Goal: Task Accomplishment & Management: Manage account settings

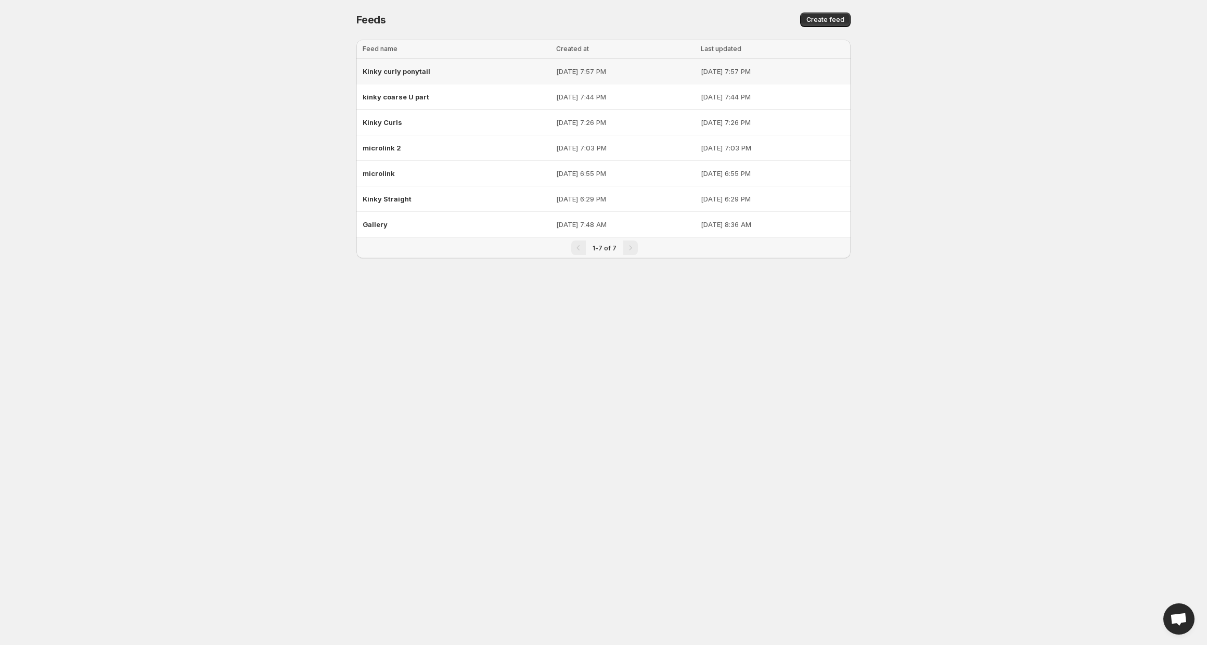
click at [432, 75] on div "Kinky curly ponytail" at bounding box center [456, 71] width 187 height 19
click at [416, 99] on span "kinky coarse U part" at bounding box center [396, 97] width 67 height 8
click at [390, 224] on div "Gallery" at bounding box center [456, 224] width 187 height 19
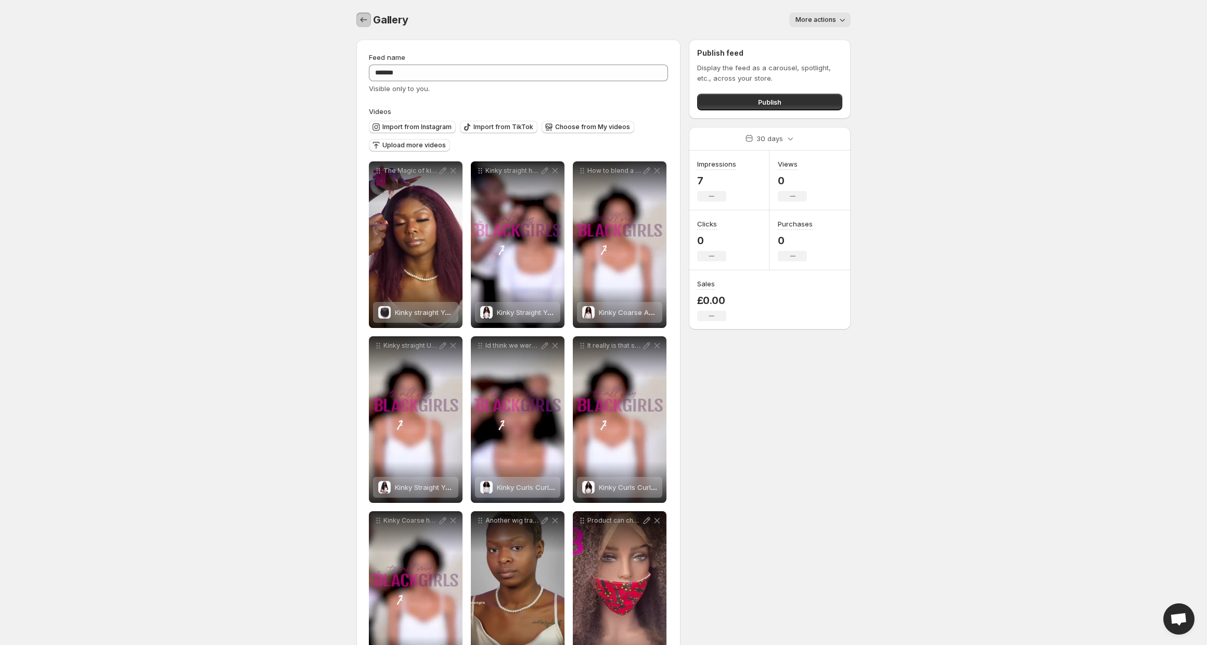
click at [361, 20] on icon "Settings" at bounding box center [364, 19] width 7 height 5
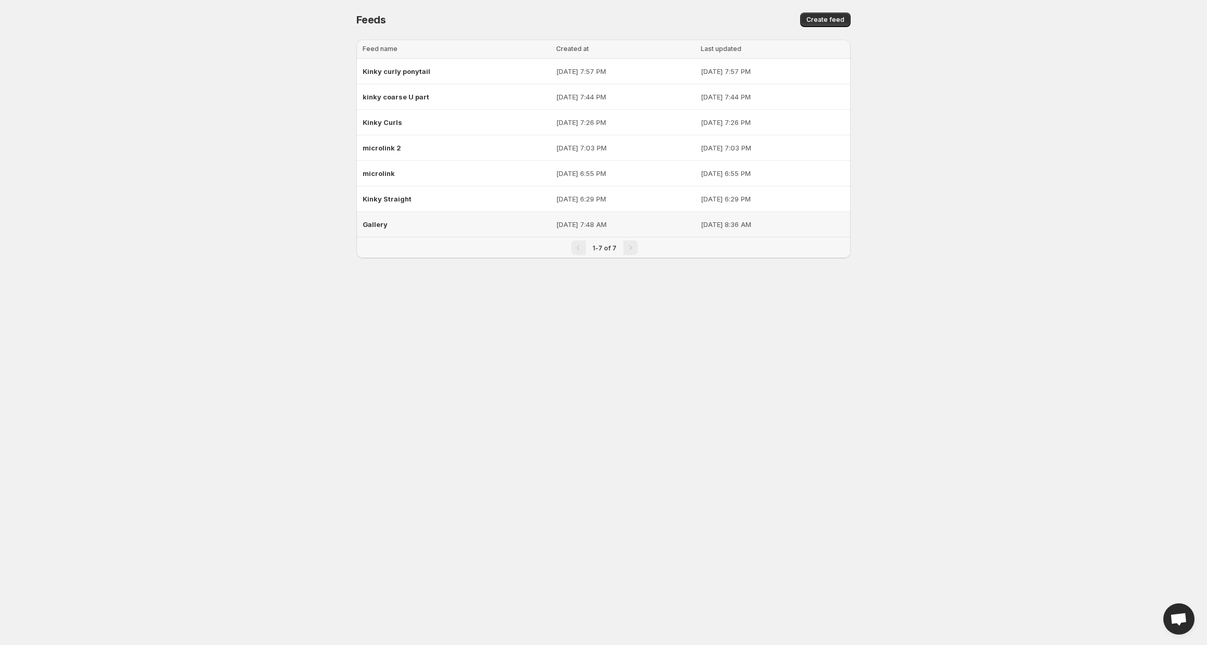
click at [376, 226] on span "Gallery" at bounding box center [375, 224] width 25 height 8
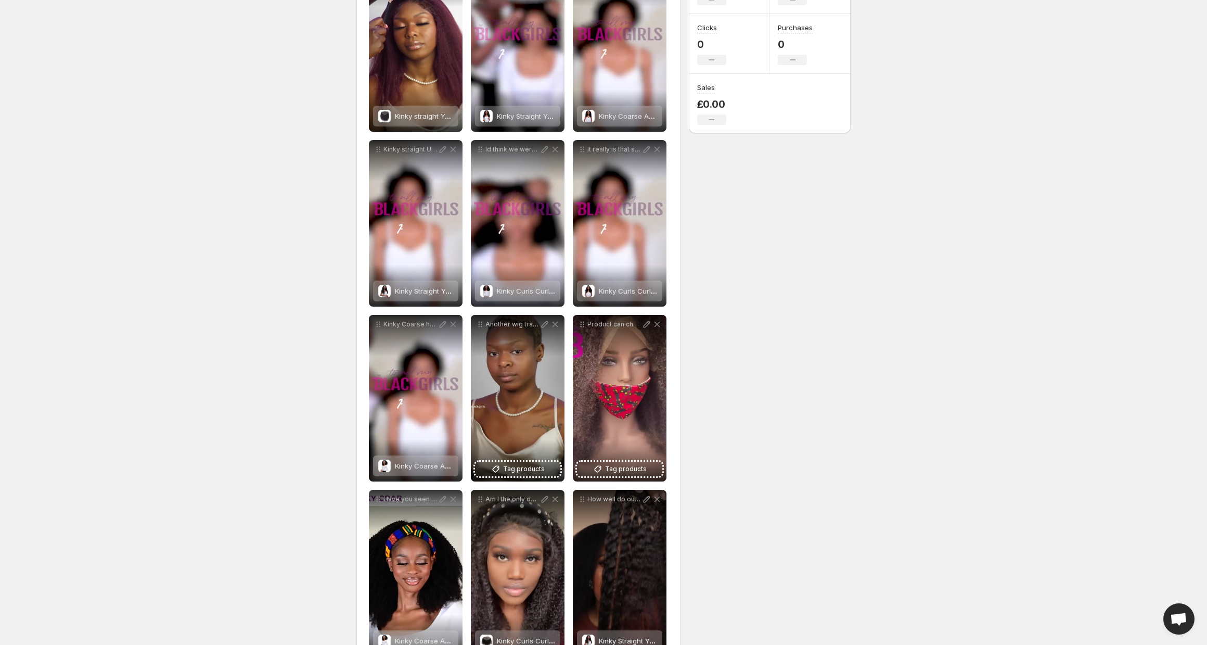
scroll to position [195, 0]
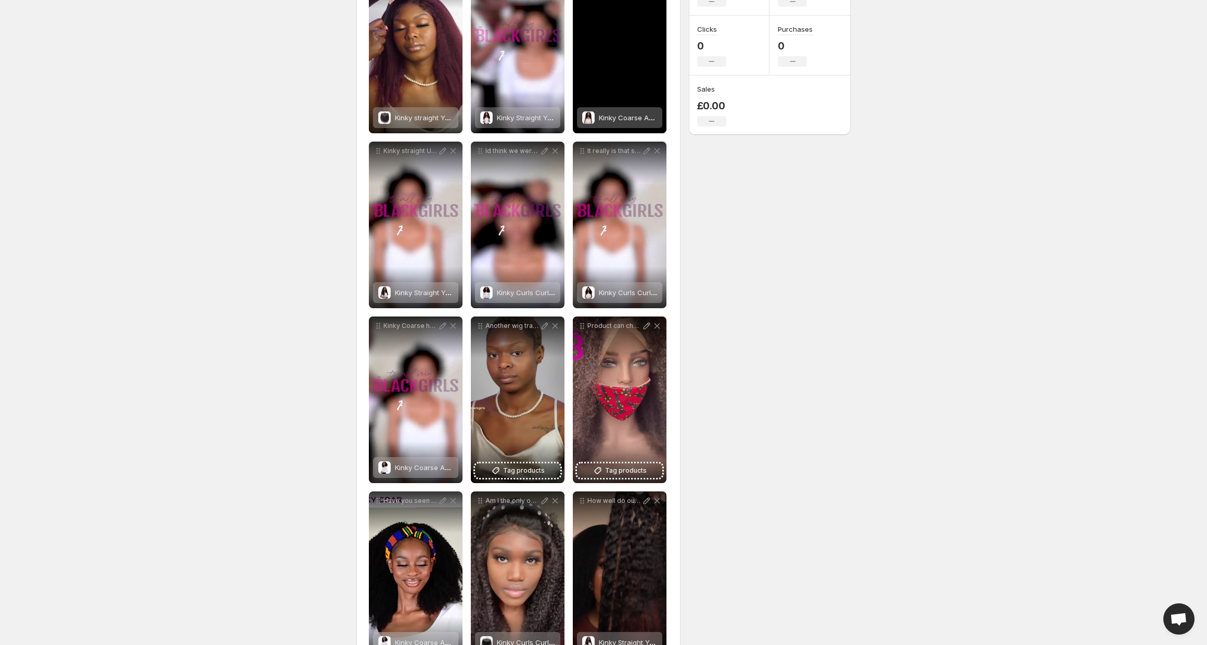
click at [605, 121] on span "Kinky Coarse Afro U/V-Part Wig" at bounding box center [650, 117] width 103 height 8
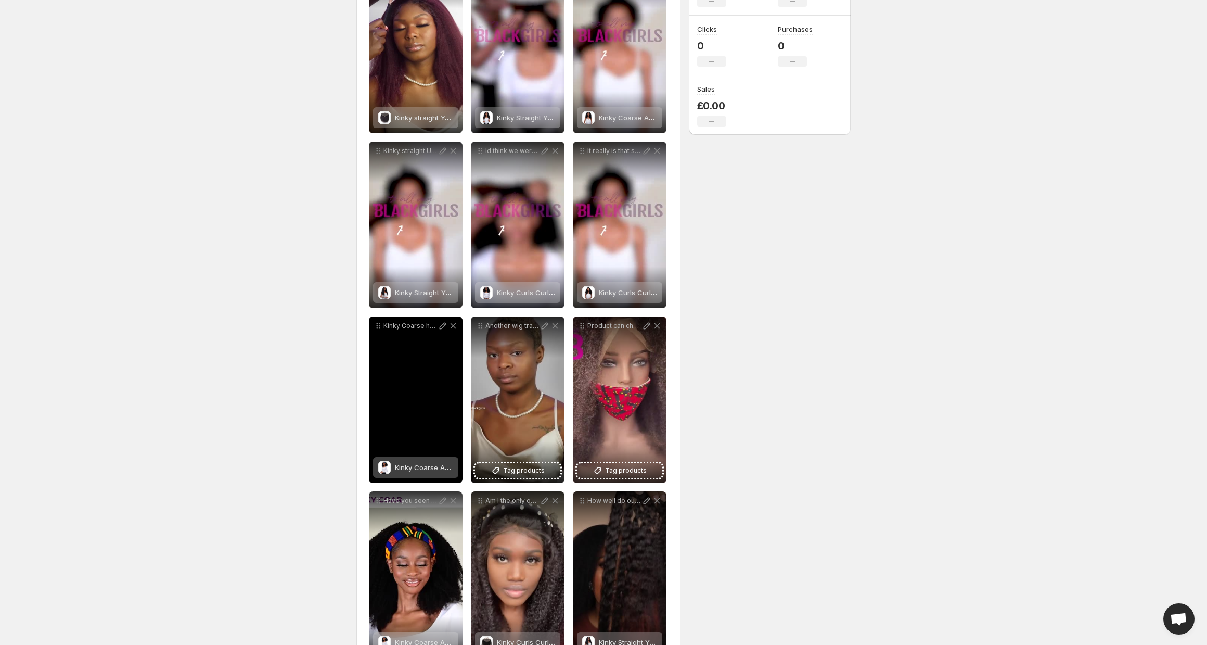
click at [404, 472] on span "Kinky Coarse Afro Headband Wig" at bounding box center [450, 467] width 110 height 8
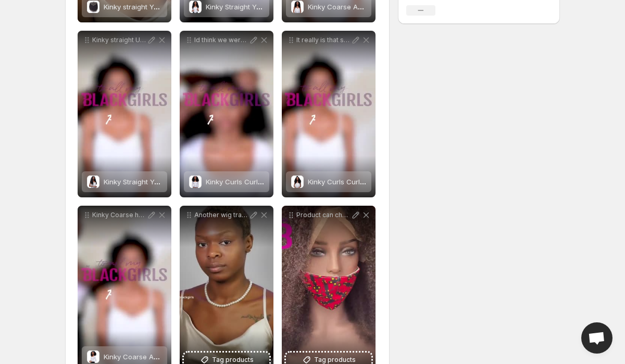
scroll to position [305, 0]
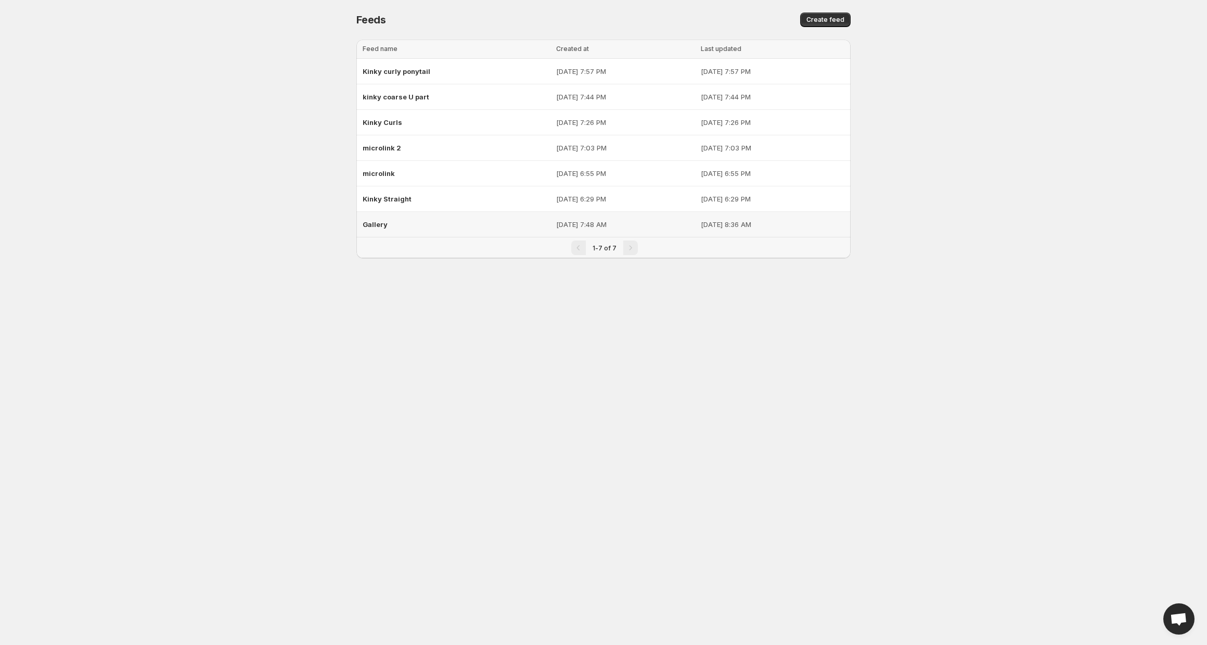
click at [409, 231] on div "Gallery" at bounding box center [456, 224] width 187 height 19
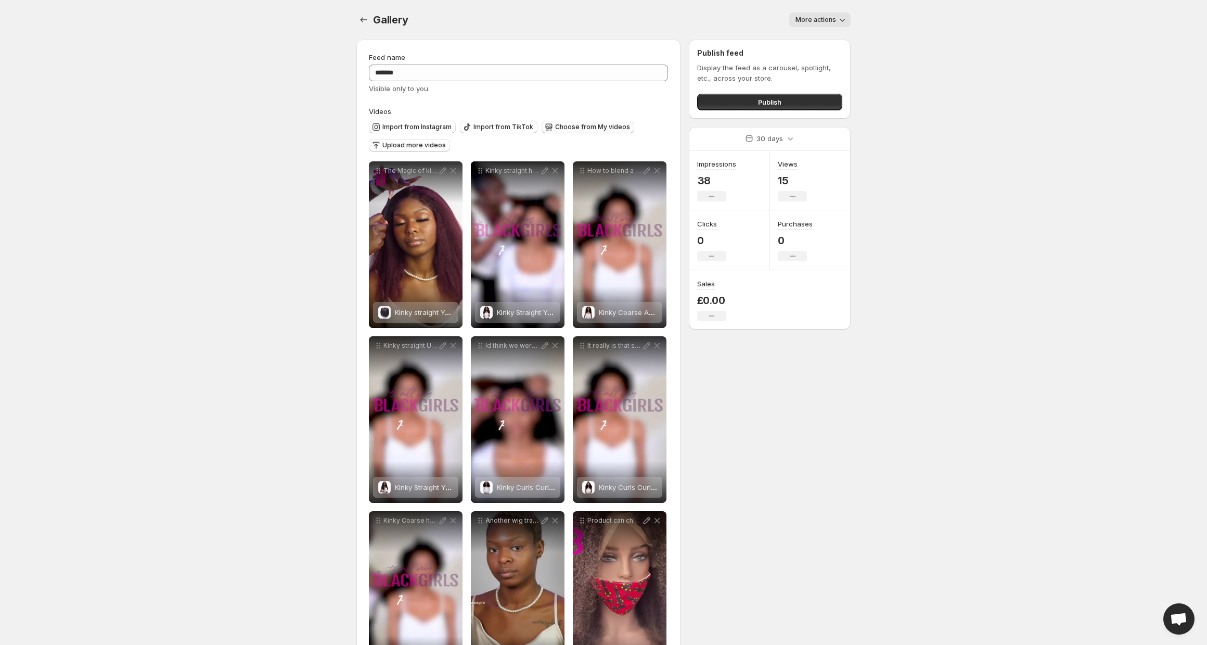
click at [564, 128] on span "Choose from My videos" at bounding box center [592, 127] width 75 height 8
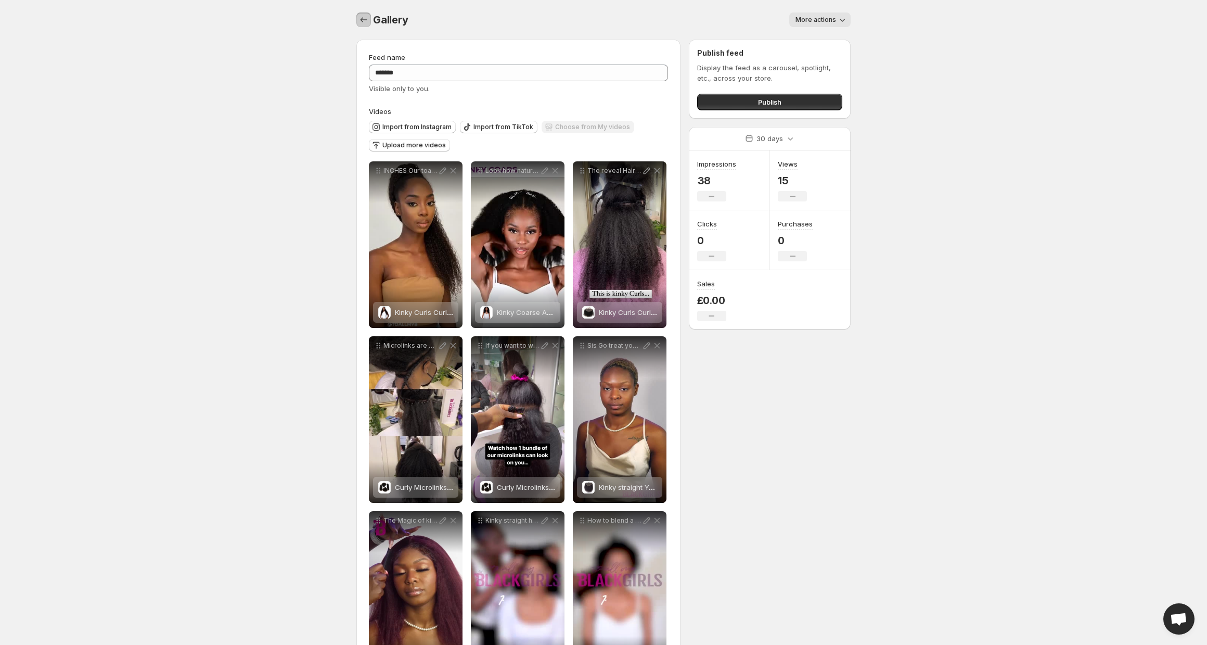
click at [364, 20] on icon "Settings" at bounding box center [364, 20] width 10 height 10
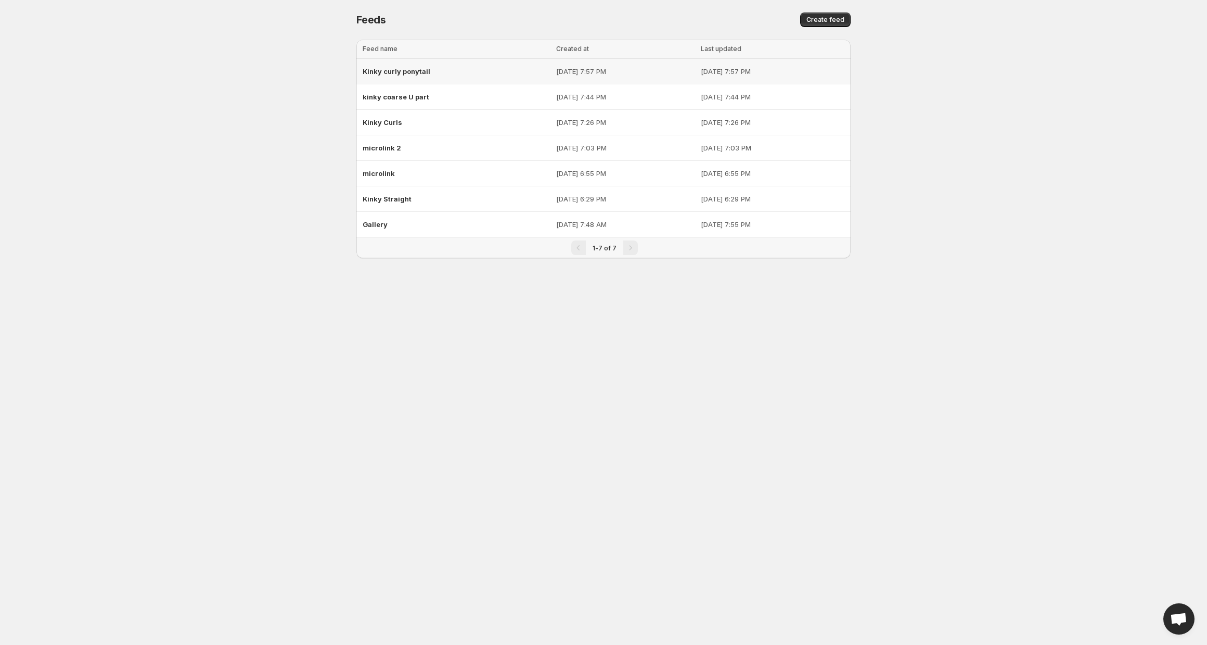
click at [418, 73] on span "Kinky curly ponytail" at bounding box center [397, 71] width 68 height 8
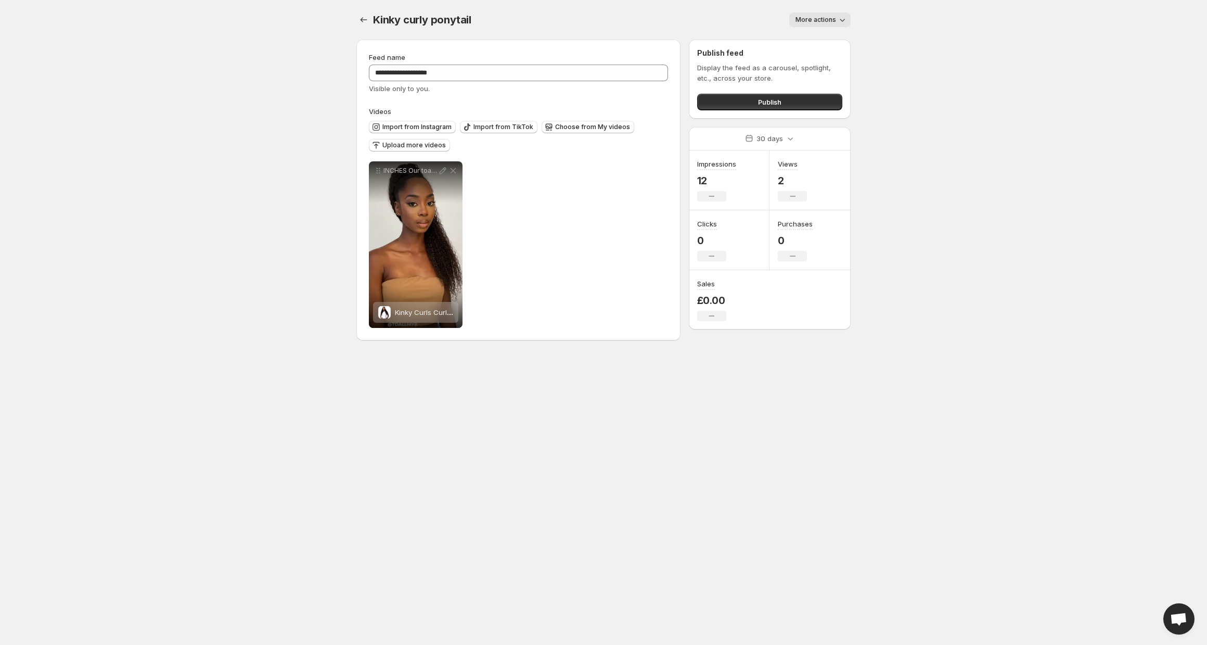
click at [835, 15] on button "More actions" at bounding box center [820, 19] width 61 height 15
click at [808, 41] on span "Delete" at bounding box center [807, 41] width 21 height 8
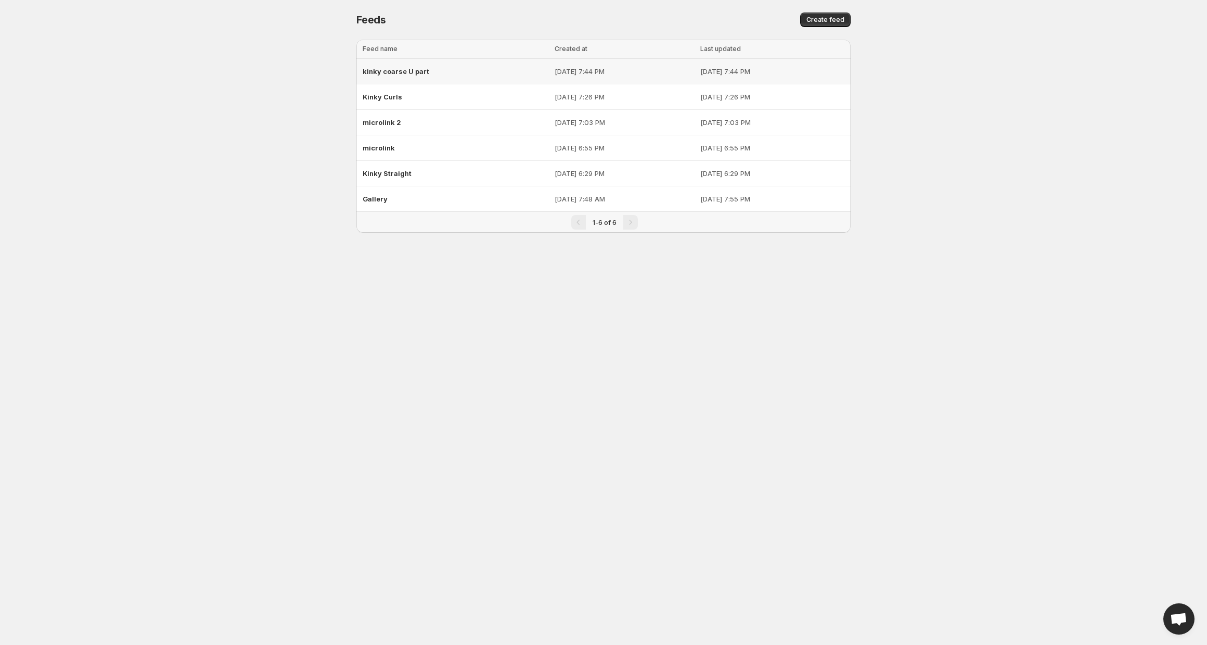
click at [435, 73] on div "kinky coarse U part" at bounding box center [456, 71] width 186 height 19
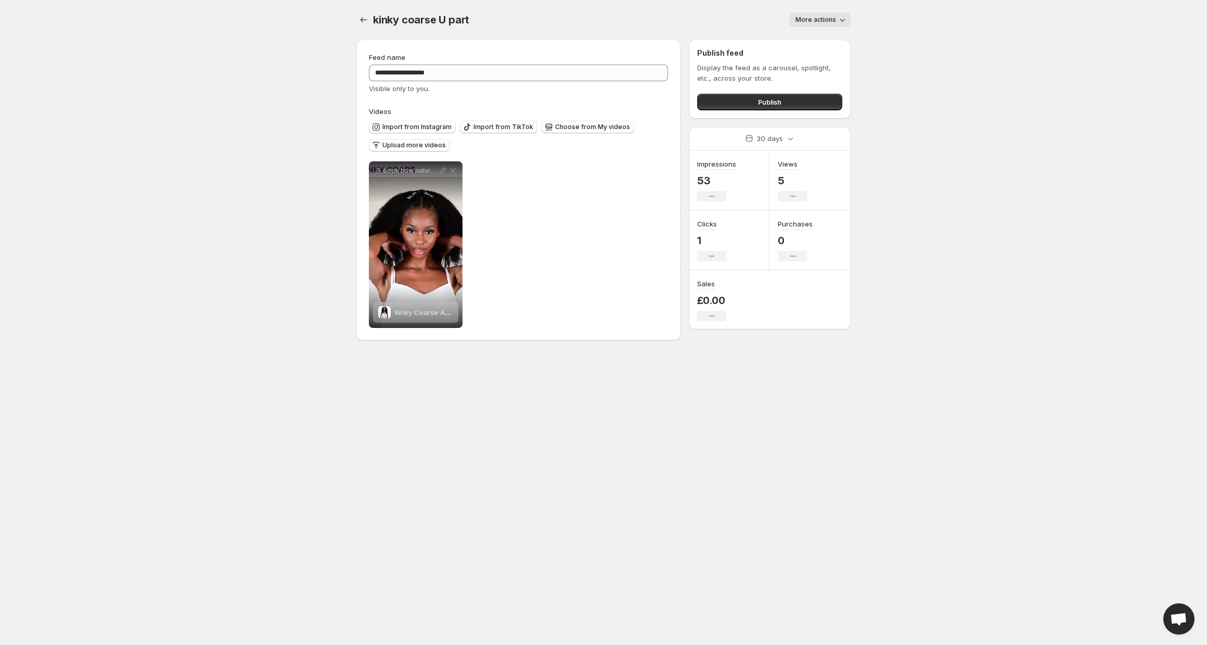
click at [832, 19] on span "More actions" at bounding box center [816, 20] width 41 height 8
click at [807, 42] on span "Delete" at bounding box center [807, 41] width 21 height 8
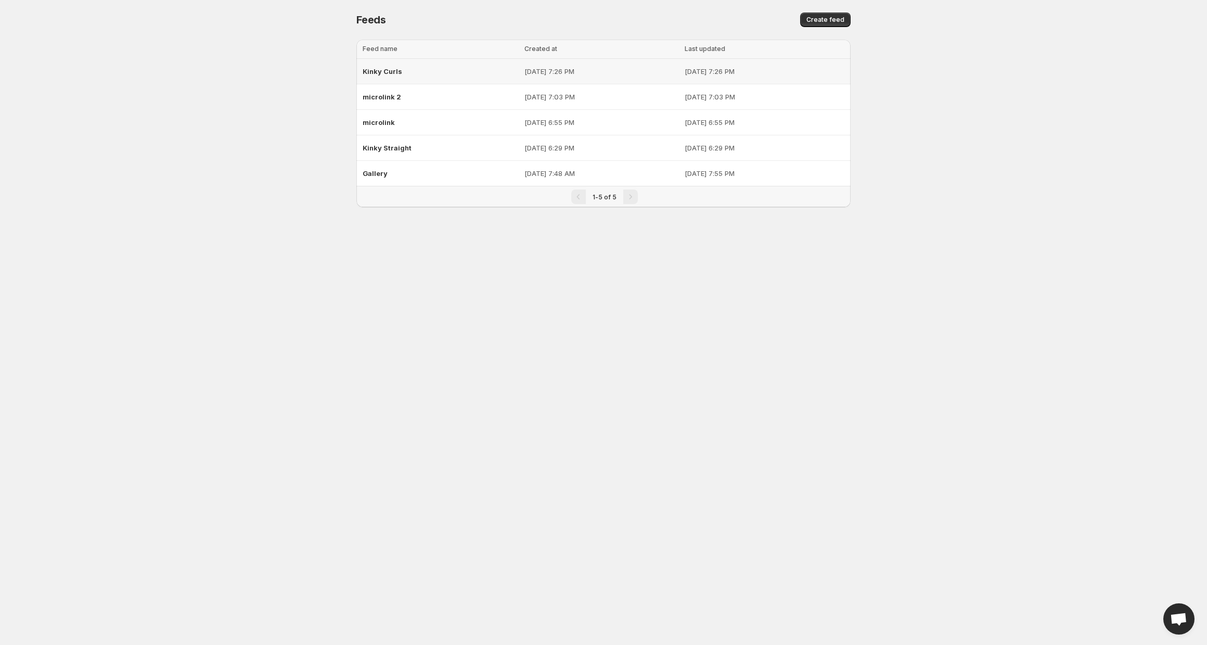
click at [427, 73] on div "Kinky Curls" at bounding box center [441, 71] width 156 height 19
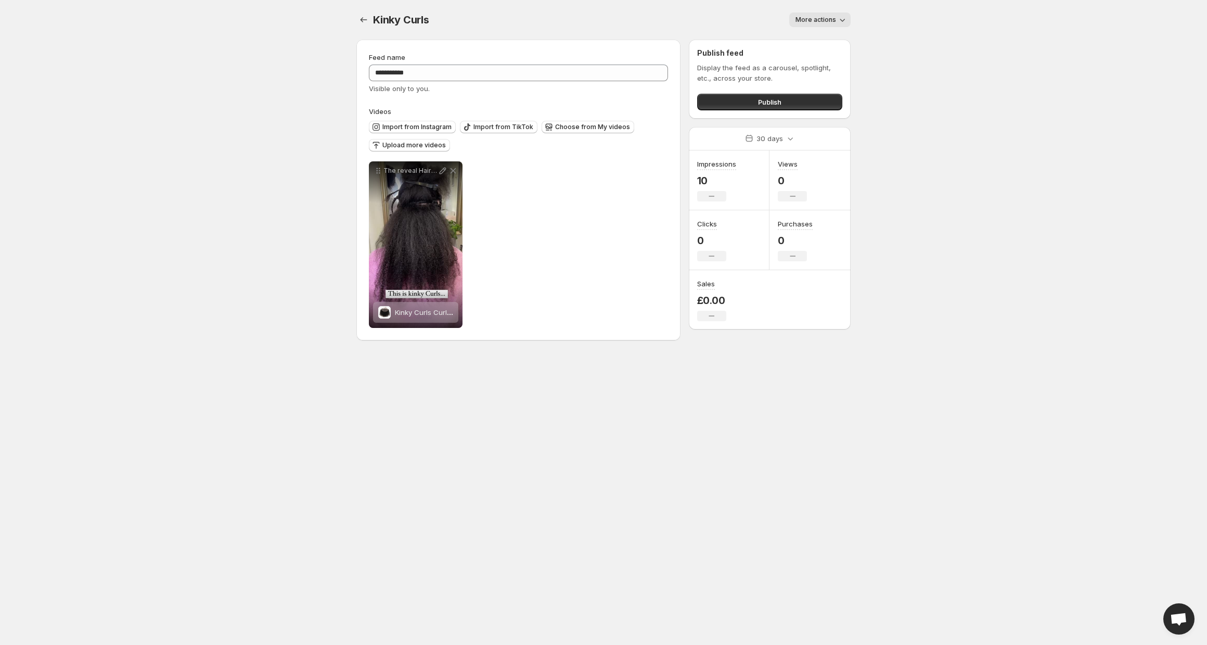
click at [829, 22] on span "More actions" at bounding box center [816, 20] width 41 height 8
click at [807, 41] on span "Delete" at bounding box center [807, 41] width 21 height 8
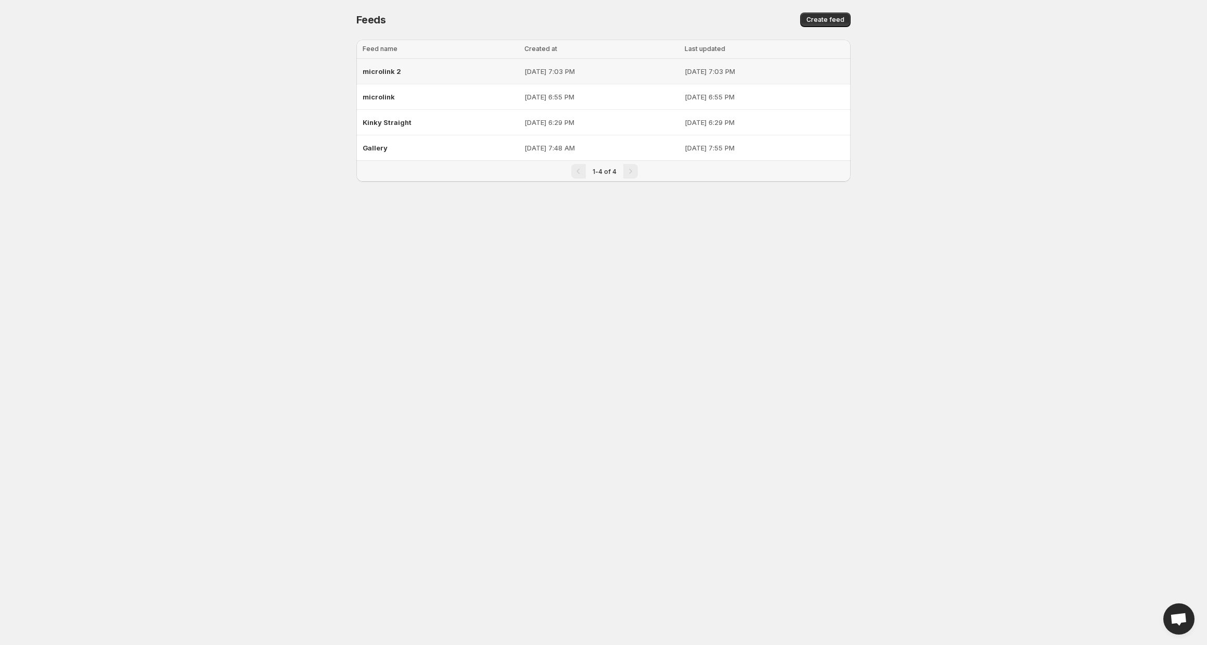
click at [418, 71] on div "microlink 2" at bounding box center [441, 71] width 156 height 19
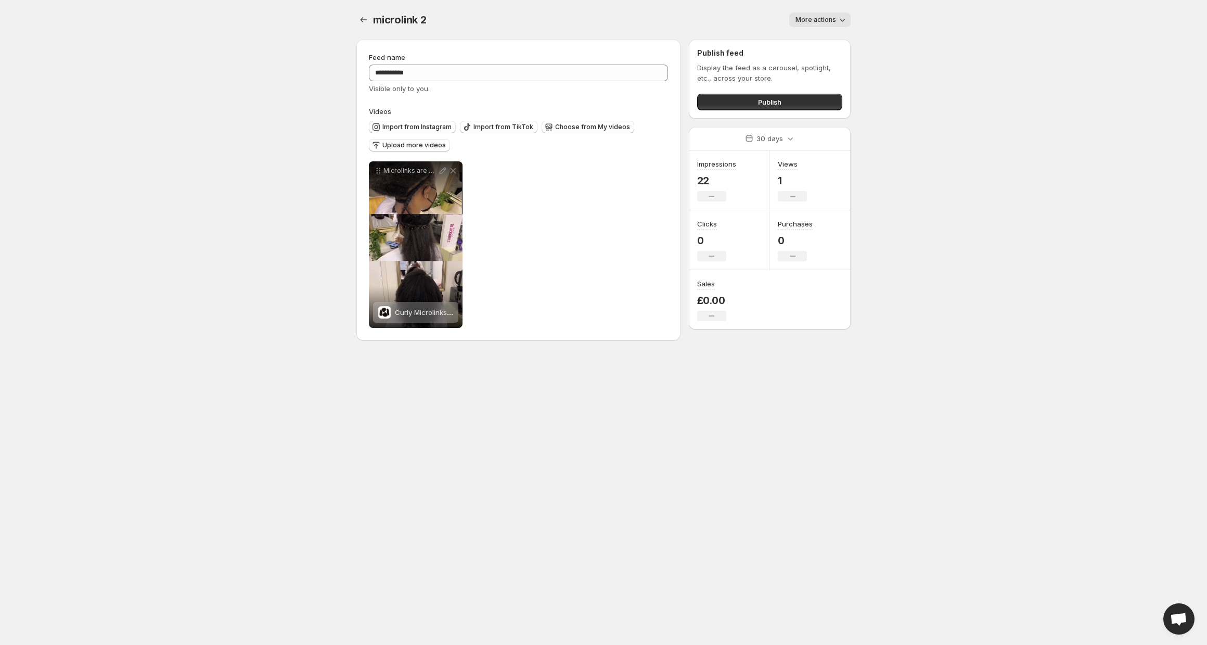
click at [816, 21] on span "More actions" at bounding box center [816, 20] width 41 height 8
click at [806, 44] on span "Delete" at bounding box center [807, 41] width 21 height 8
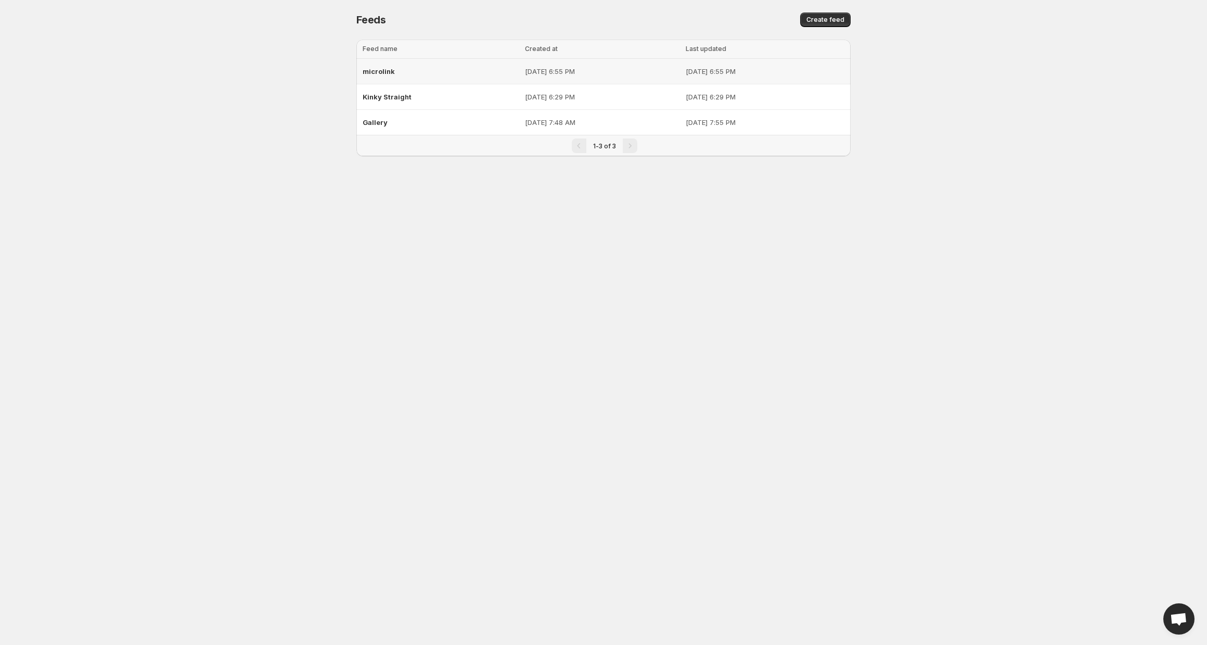
click at [441, 69] on div "microlink" at bounding box center [441, 71] width 156 height 19
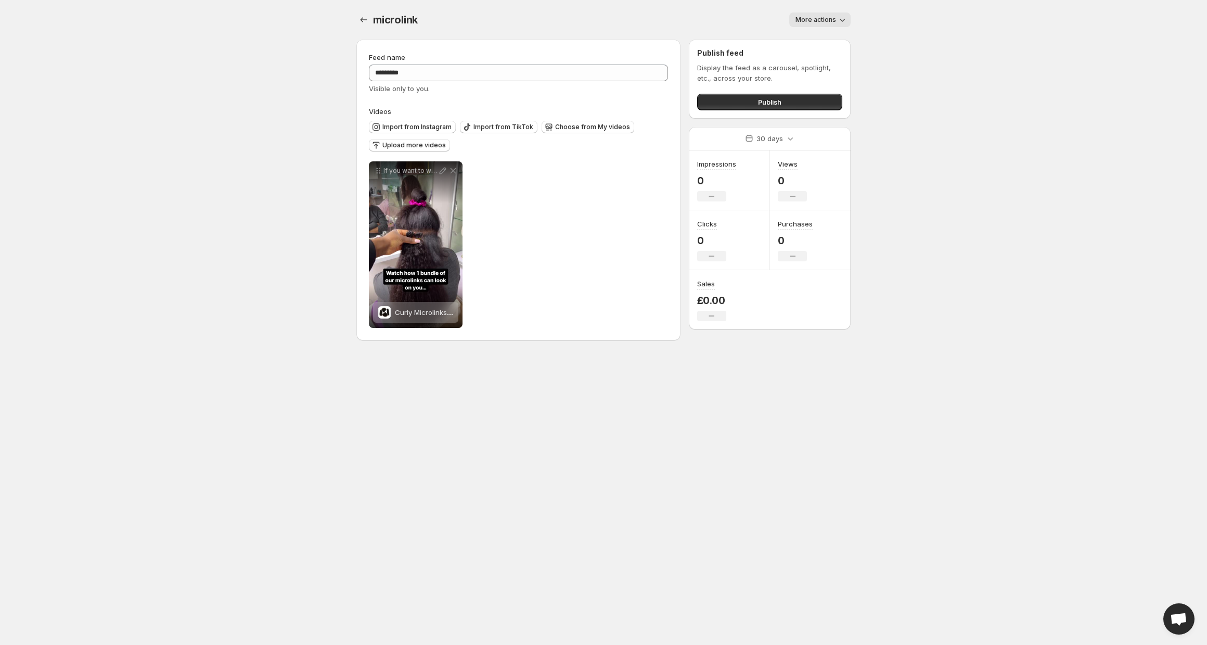
click at [799, 21] on span "More actions" at bounding box center [816, 20] width 41 height 8
click at [809, 39] on span "Delete" at bounding box center [807, 41] width 21 height 8
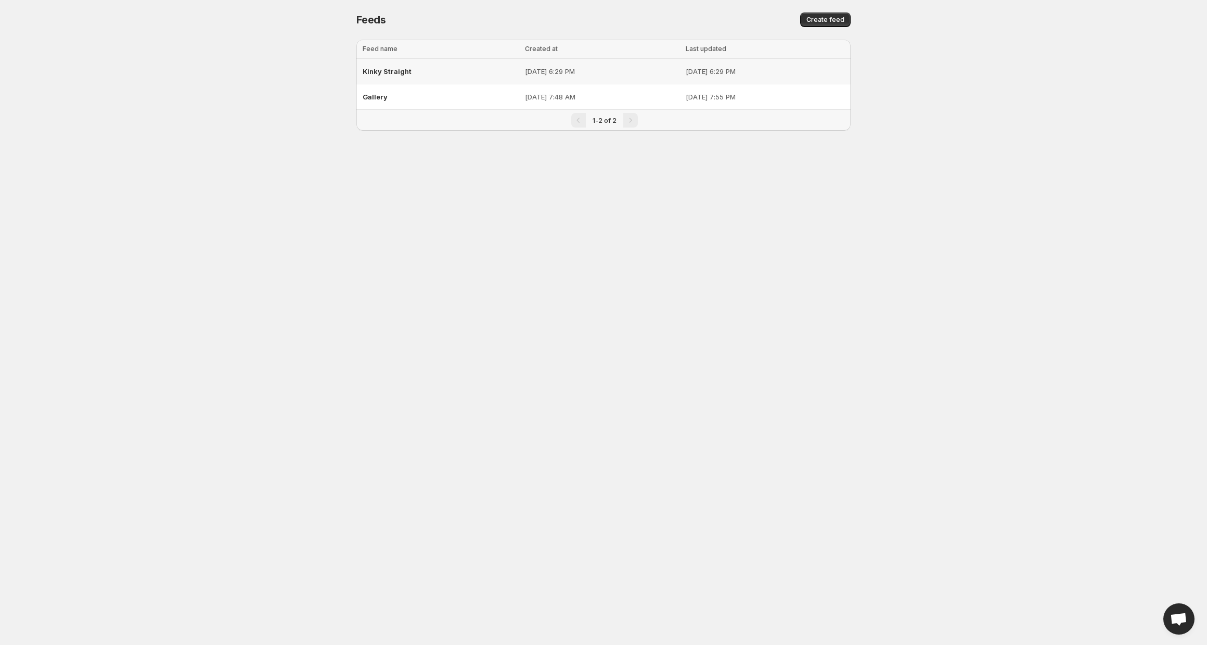
click at [417, 68] on div "Kinky Straight" at bounding box center [441, 71] width 156 height 19
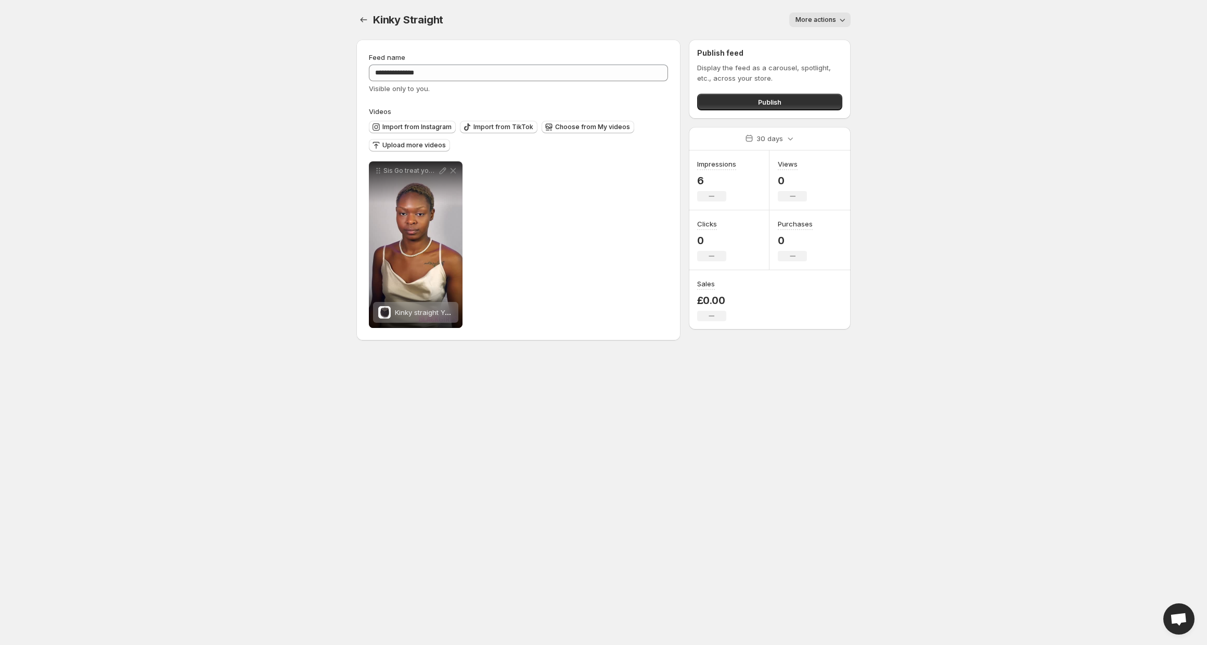
click at [829, 24] on button "More actions" at bounding box center [820, 19] width 61 height 15
click at [797, 47] on button "Delete" at bounding box center [807, 41] width 27 height 17
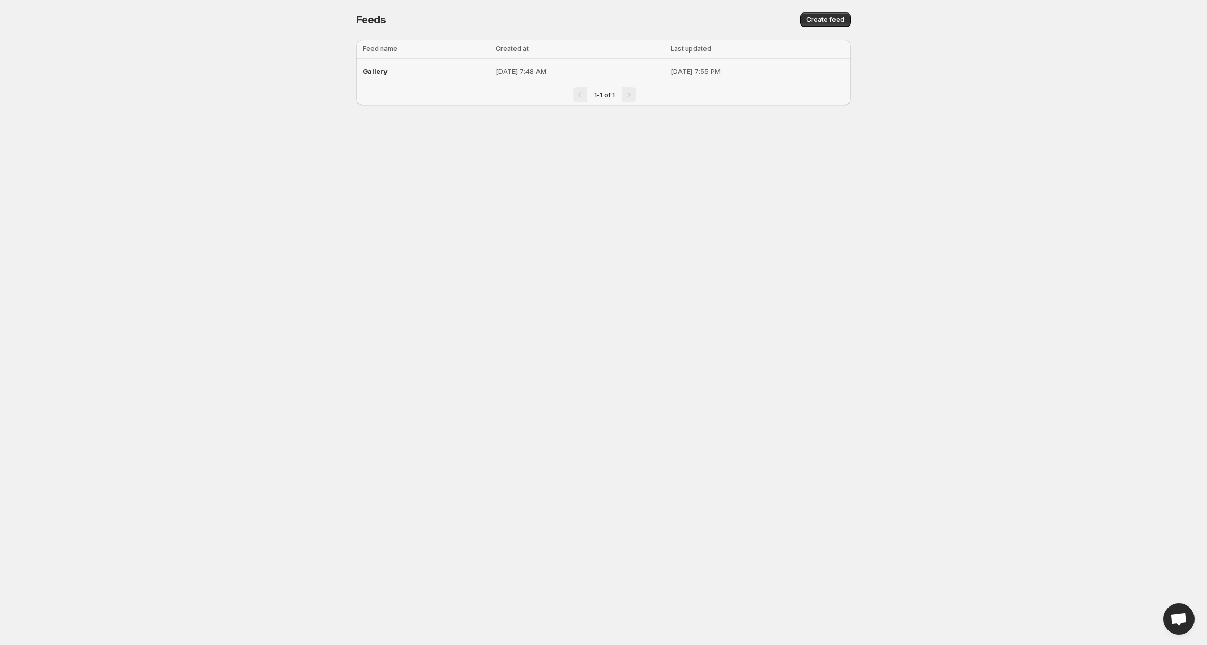
click at [385, 77] on div "Gallery" at bounding box center [426, 71] width 127 height 19
click at [438, 70] on div "Gallery" at bounding box center [426, 71] width 127 height 19
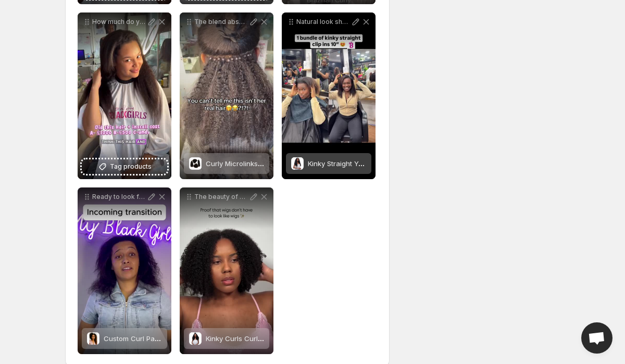
scroll to position [1389, 0]
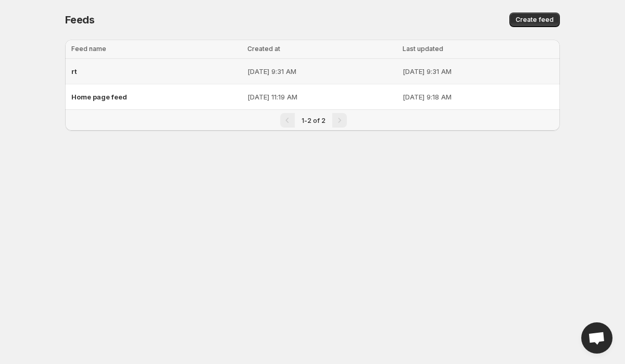
click at [108, 70] on div "rt" at bounding box center [156, 71] width 170 height 19
click at [139, 96] on div "Home page feed" at bounding box center [156, 96] width 170 height 19
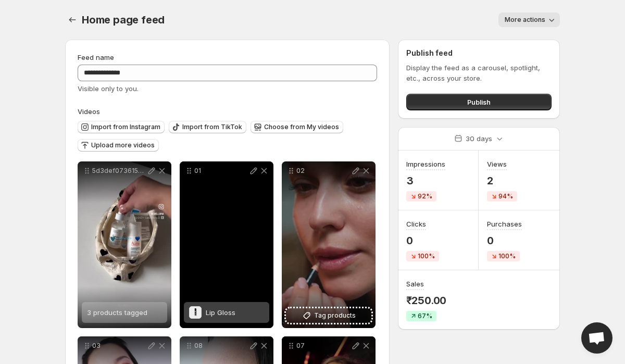
click at [220, 308] on div "Lip Gloss" at bounding box center [221, 312] width 30 height 21
